Goal: Obtain resource: Obtain resource

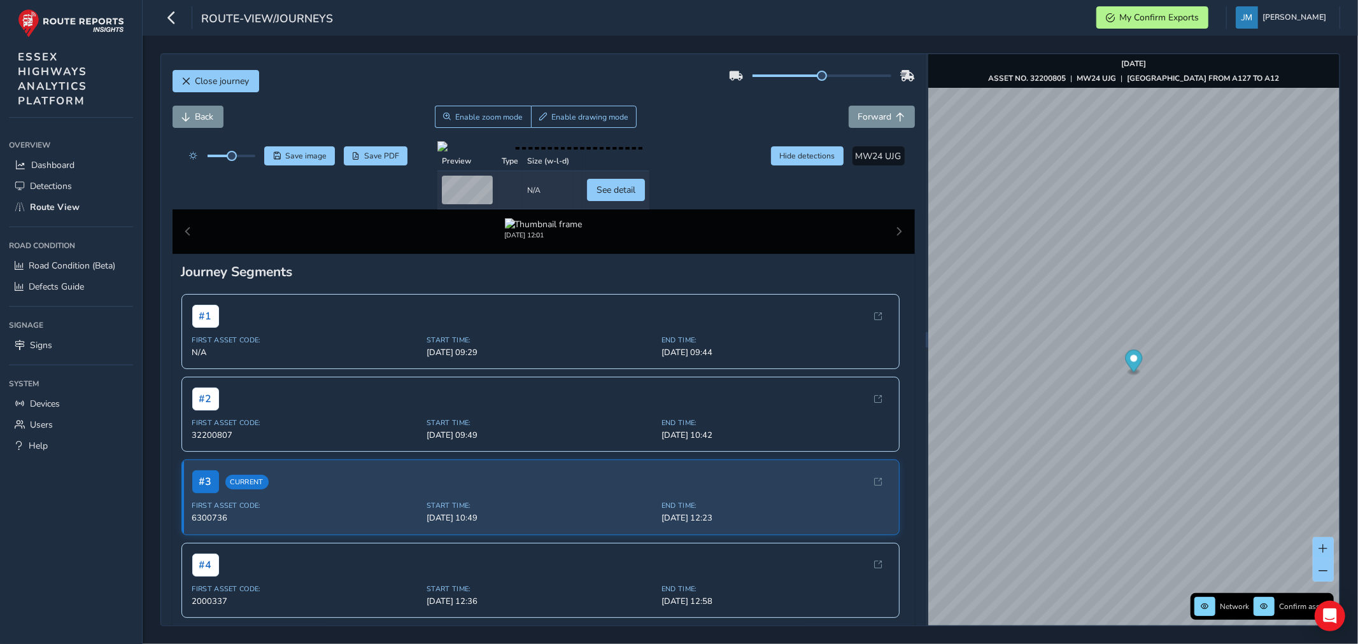
scroll to position [212, 0]
